Goal: Check status: Check status

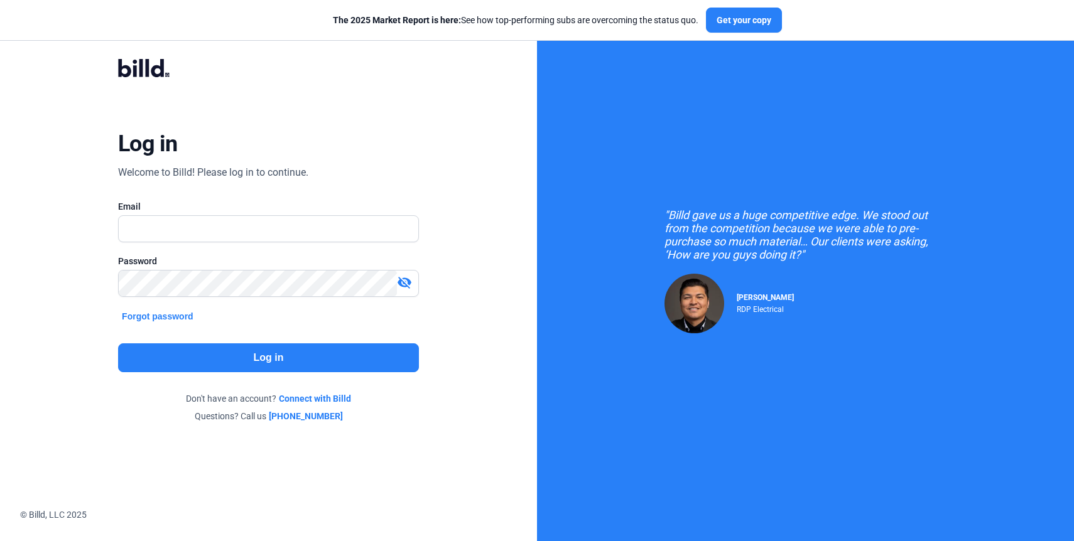
click at [180, 242] on div at bounding box center [268, 228] width 301 height 27
click at [181, 232] on input "text" at bounding box center [262, 229] width 286 height 26
type input "[EMAIL_ADDRESS][DOMAIN_NAME]"
click at [270, 356] on button "Log in" at bounding box center [268, 357] width 301 height 29
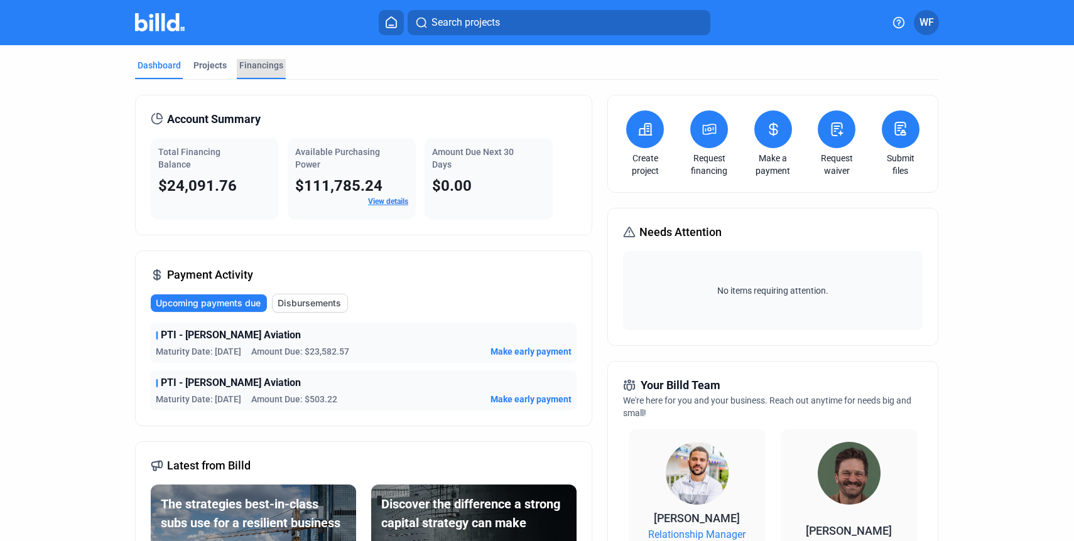
click at [245, 64] on div "Financings" at bounding box center [261, 65] width 44 height 13
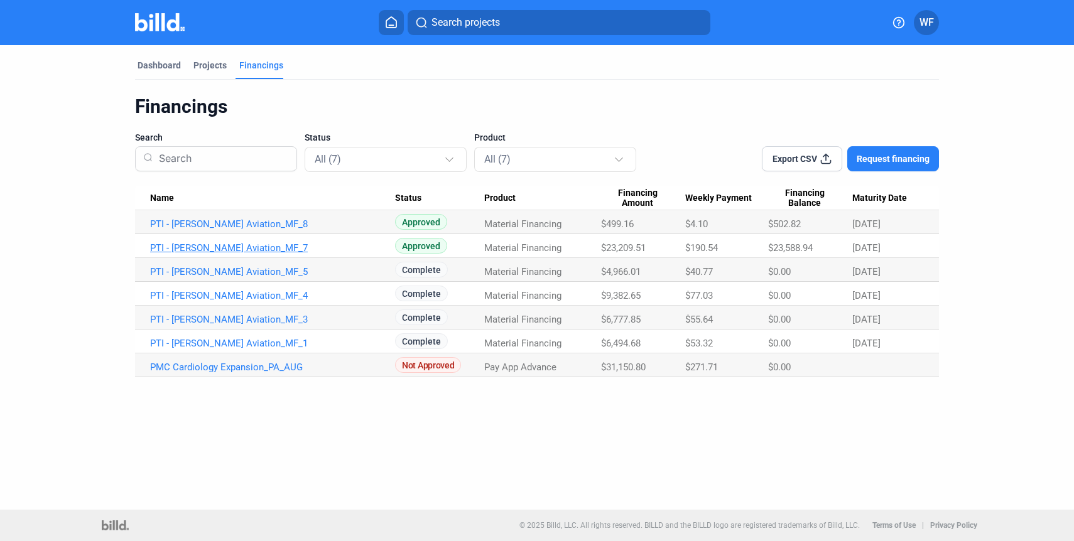
click at [255, 249] on link "PTI - [PERSON_NAME] Aviation_MF_7" at bounding box center [272, 247] width 245 height 11
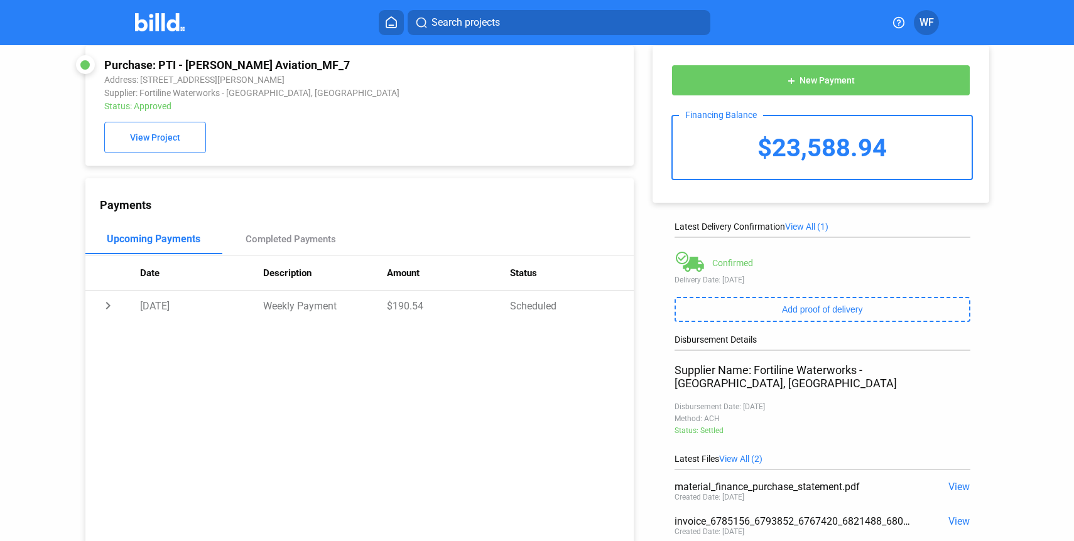
scroll to position [110, 0]
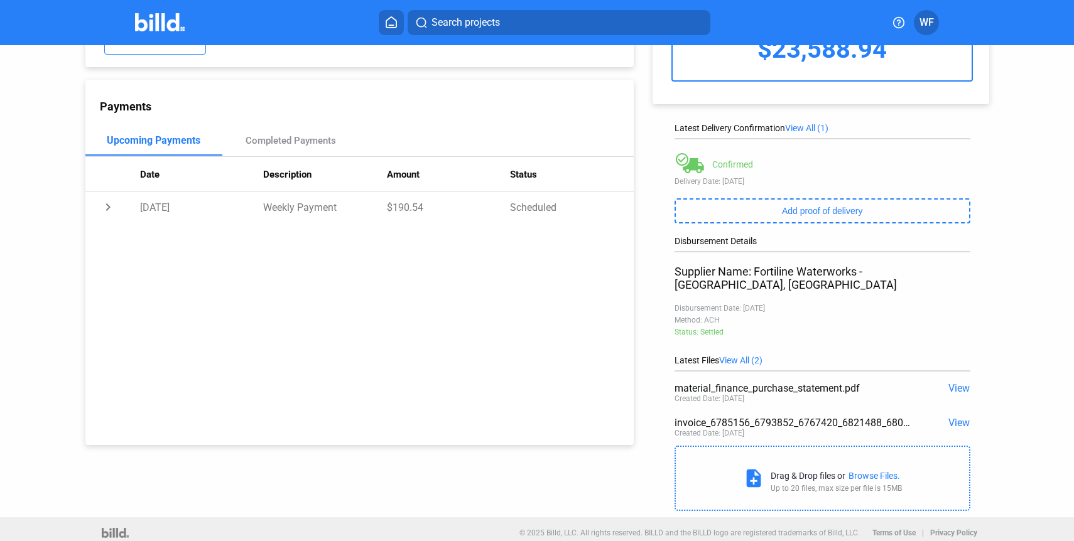
click at [949, 417] on span "View" at bounding box center [958, 423] width 21 height 12
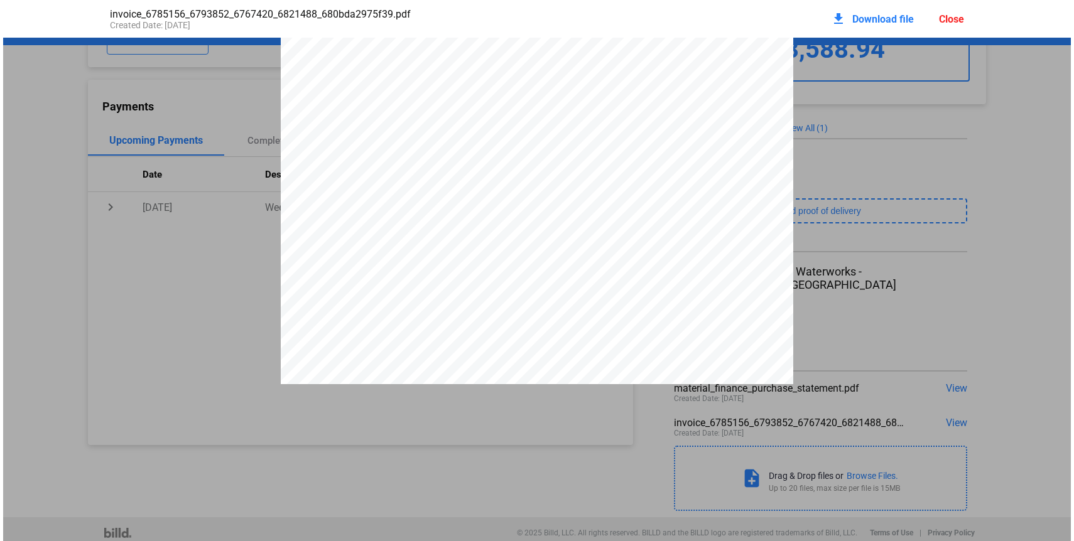
scroll to position [0, 0]
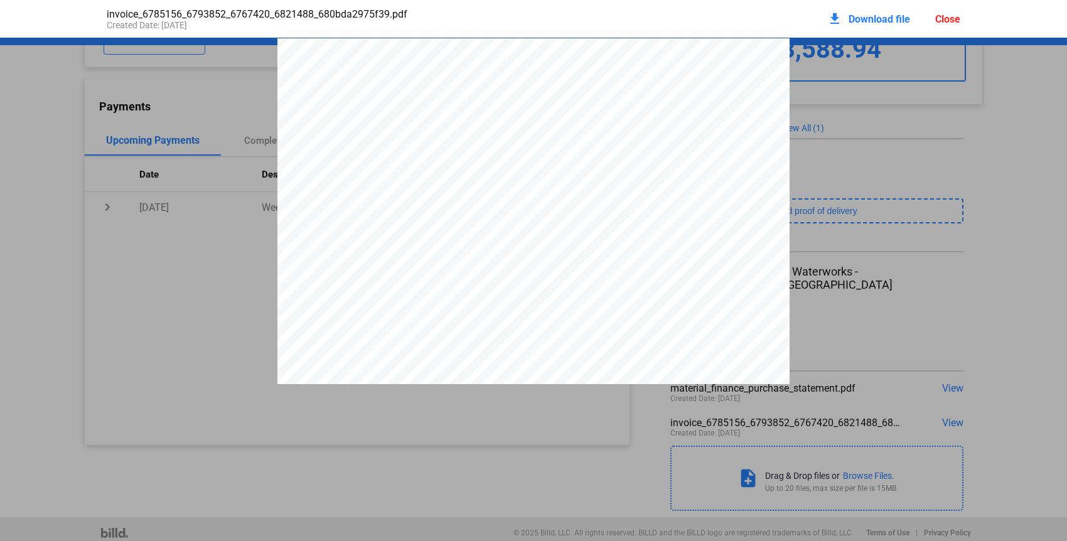
click at [941, 24] on div "Close" at bounding box center [947, 19] width 25 height 12
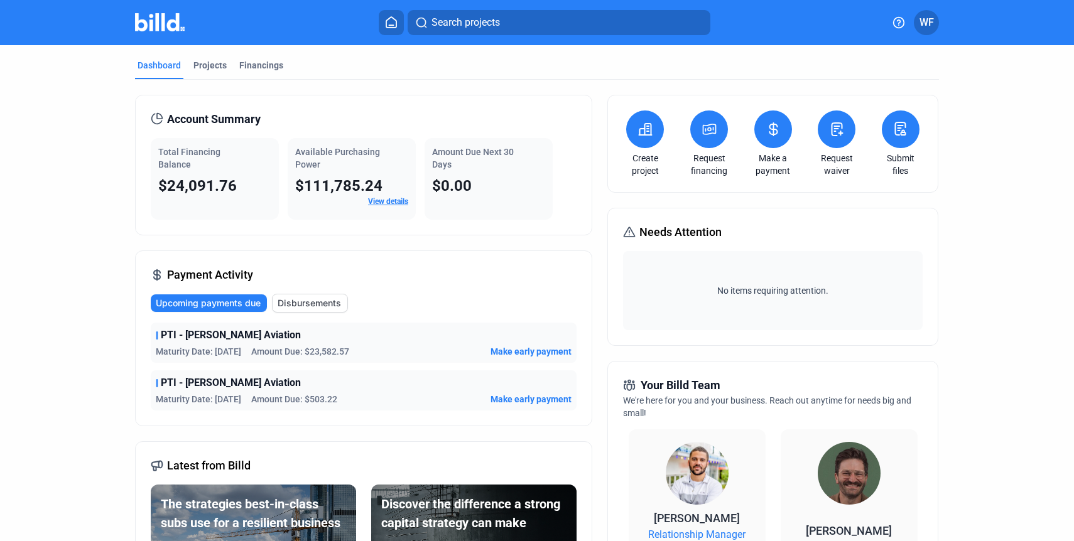
click at [166, 69] on div "Dashboard" at bounding box center [158, 65] width 43 height 13
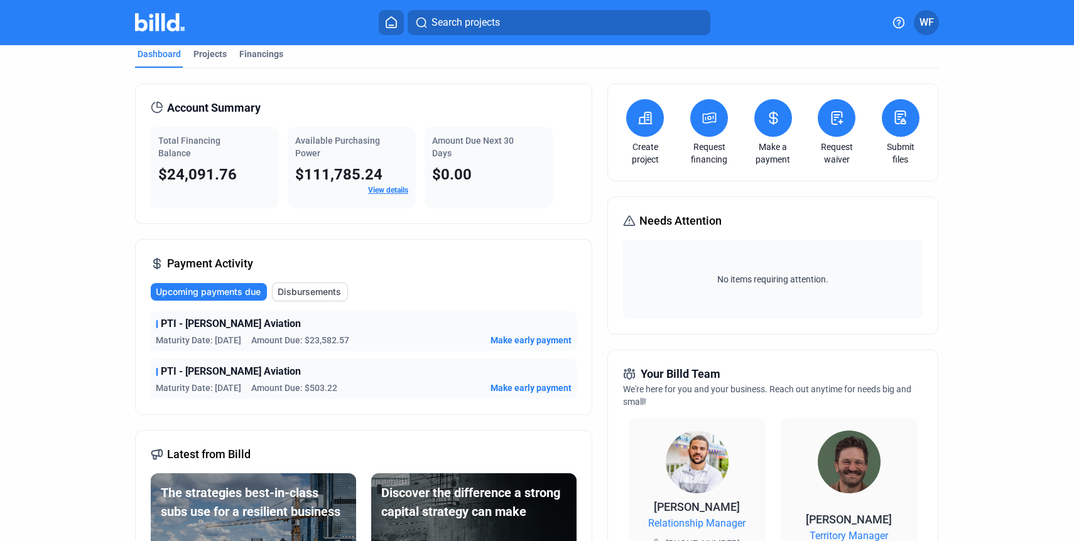
scroll to position [9, 0]
